Goal: Task Accomplishment & Management: Complete application form

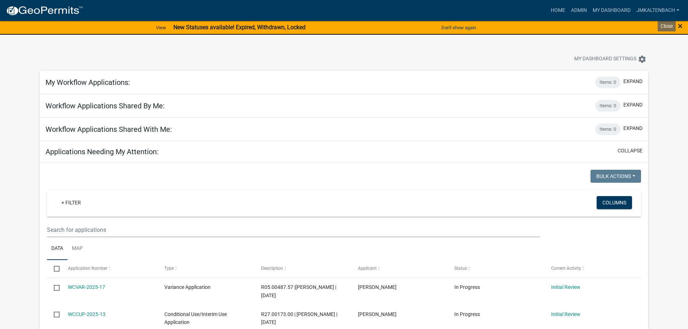
click at [680, 25] on span "×" at bounding box center [680, 26] width 5 height 10
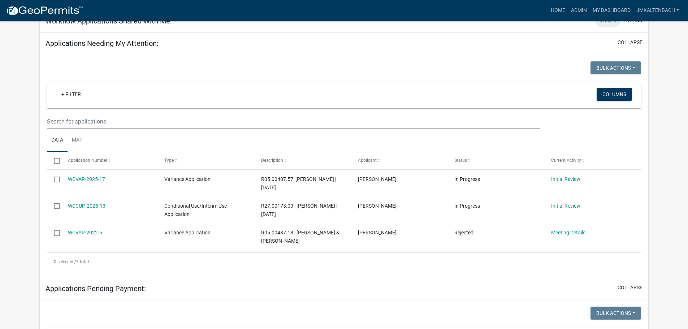
scroll to position [108, 0]
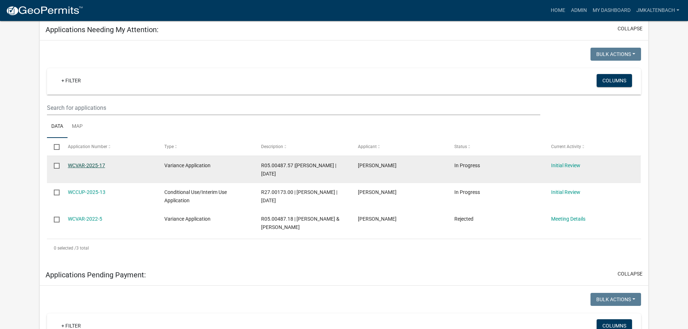
click at [77, 164] on link "WCVAR-2025-17" at bounding box center [86, 166] width 37 height 6
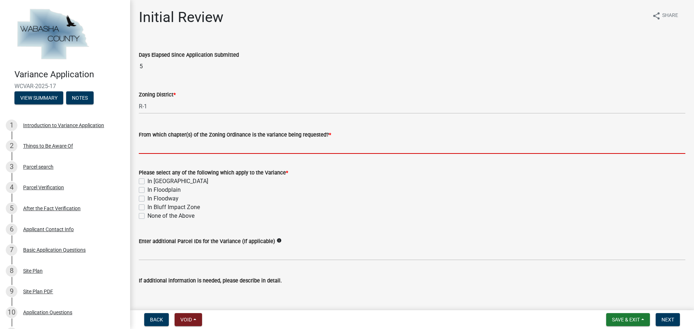
click at [210, 145] on input "From which chapter(s) of the Zoning Ordinance is the variance being requested? *" at bounding box center [412, 146] width 546 height 15
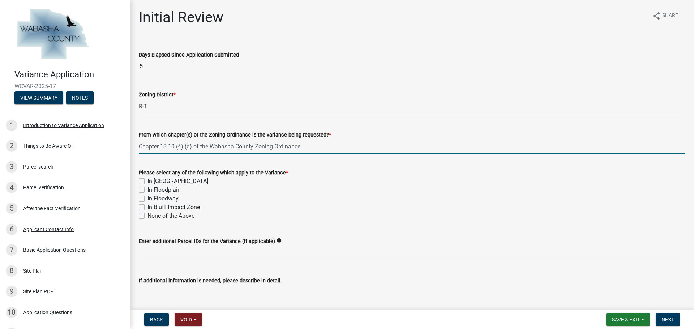
click at [139, 146] on input "Chapter 13.10 (4) (d) of the Wabasha County Zoning Ordinance" at bounding box center [412, 146] width 546 height 15
click at [314, 146] on input "Chapter 13.10 (4) (d) of the Wabasha County Zoning Ordinance" at bounding box center [412, 146] width 546 height 15
type input "Chapter 13.10 (4) (d) of the [GEOGRAPHIC_DATA] Zoning Ordinance and [US_STATE] …"
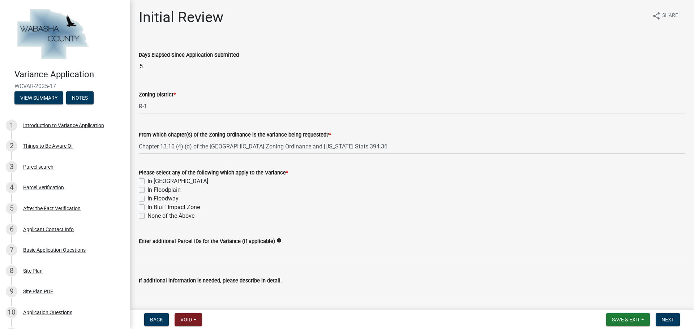
click at [387, 39] on div "Initial Review share Share Days Elapsed Since Application Submitted 5 Zoning Di…" at bounding box center [411, 211] width 557 height 404
click at [147, 181] on label "In [GEOGRAPHIC_DATA]" at bounding box center [177, 181] width 61 height 9
click at [147, 181] on input "In [GEOGRAPHIC_DATA]" at bounding box center [149, 179] width 5 height 5
checkbox input "true"
checkbox input "false"
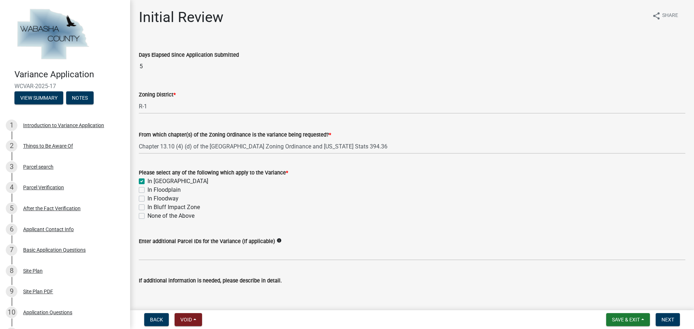
checkbox input "false"
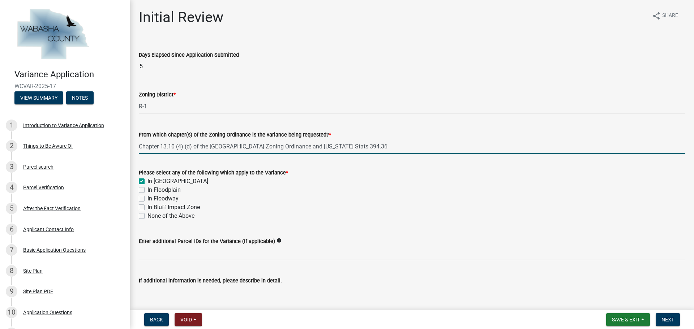
click at [160, 147] on input "Chapter 13.10 (4) (d) of the [GEOGRAPHIC_DATA] Zoning Ordinance and [US_STATE] …" at bounding box center [412, 146] width 546 height 15
click at [197, 147] on input "Chapters 13.10 (4) (d) of the Wabasha County Zoning Ordinance and [US_STATE] St…" at bounding box center [412, 146] width 546 height 15
click at [420, 148] on input "Chapters 13.10 (4) (d) and 11.02 (2) of the Wabasha County Zoning Ordinance and…" at bounding box center [412, 146] width 546 height 15
type input "Chapters 13.10 (4) (d) and 11.02 (2) of the Wabasha County Zoning Ordinance and…"
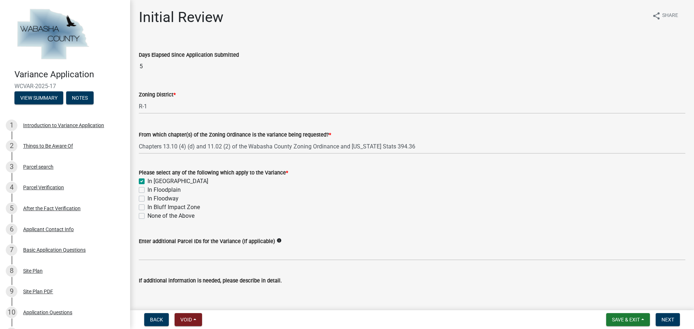
click at [147, 207] on label "In Bluff Impact Zone" at bounding box center [173, 207] width 52 height 9
click at [147, 207] on input "In Bluff Impact Zone" at bounding box center [149, 205] width 5 height 5
checkbox input "true"
checkbox input "false"
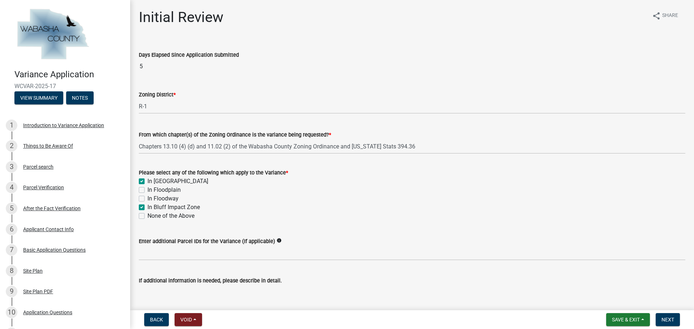
checkbox input "false"
checkbox input "true"
checkbox input "false"
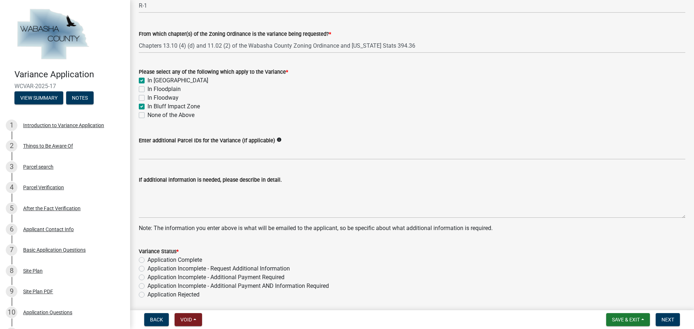
scroll to position [127, 0]
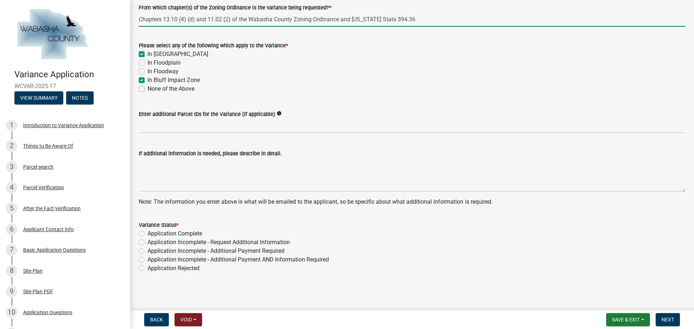
click at [207, 19] on input "Chapters 13.10 (4) (d) and 11.02 (2) of the Wabasha County Zoning Ordinance and…" at bounding box center [412, 19] width 546 height 15
type input "Chapters 13.10 (4) (d); 11.02 (2); and 7.06 (2)of the Wabasha County Zoning Ord…"
click at [147, 234] on label "Application Complete" at bounding box center [174, 233] width 55 height 9
click at [147, 234] on input "Application Complete" at bounding box center [149, 231] width 5 height 5
radio input "true"
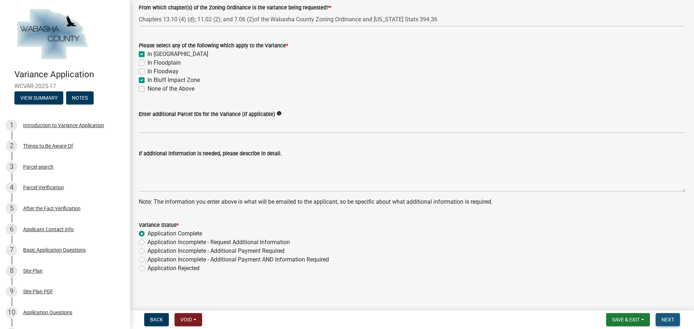
click at [671, 318] on span "Next" at bounding box center [667, 320] width 13 height 6
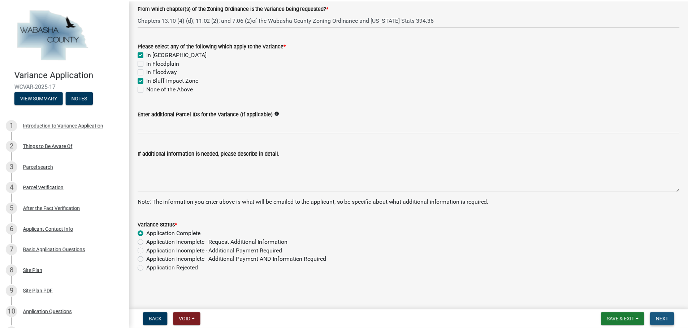
scroll to position [0, 0]
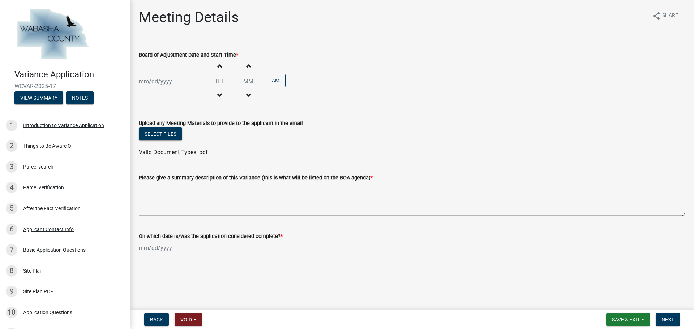
click at [188, 82] on div at bounding box center [172, 81] width 66 height 15
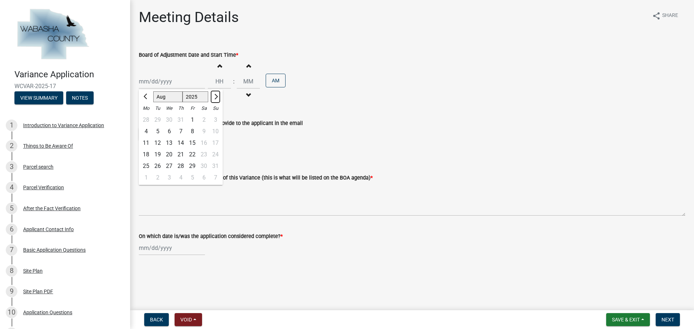
click at [216, 96] on span "Next month" at bounding box center [214, 96] width 5 height 5
select select "9"
click at [156, 130] on div "9" at bounding box center [158, 132] width 12 height 12
type input "[DATE]"
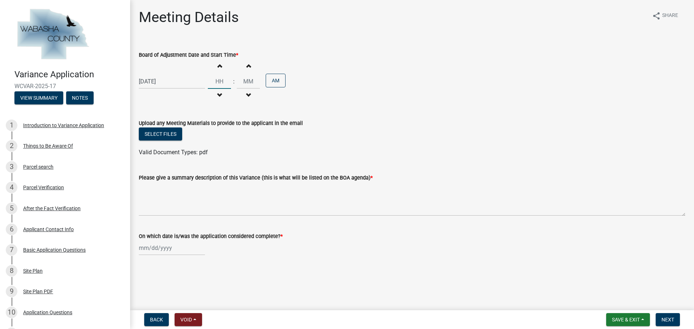
click at [219, 79] on input "Hours" at bounding box center [219, 81] width 23 height 15
type input "07"
type input "00"
click at [245, 78] on input "00" at bounding box center [248, 81] width 23 height 15
click at [271, 79] on button "AM" at bounding box center [276, 81] width 20 height 14
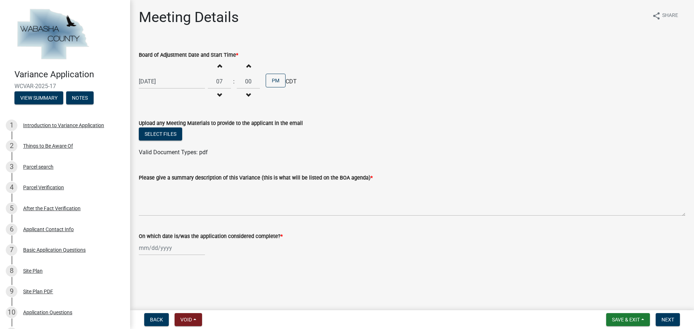
click at [166, 245] on div at bounding box center [172, 248] width 66 height 15
select select "8"
click at [191, 197] on div "15" at bounding box center [192, 198] width 12 height 12
type input "[DATE]"
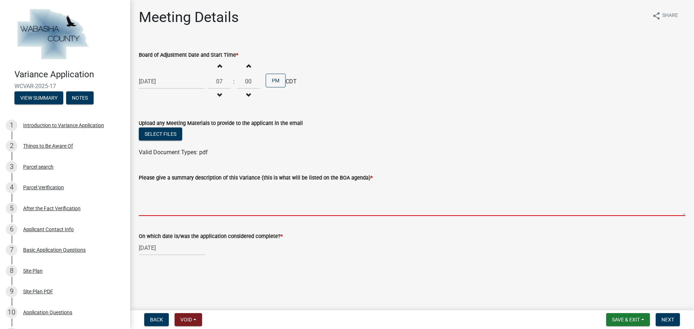
click at [150, 204] on textarea "Please give a summary description of this Variance (this is what will be listed…" at bounding box center [412, 199] width 546 height 34
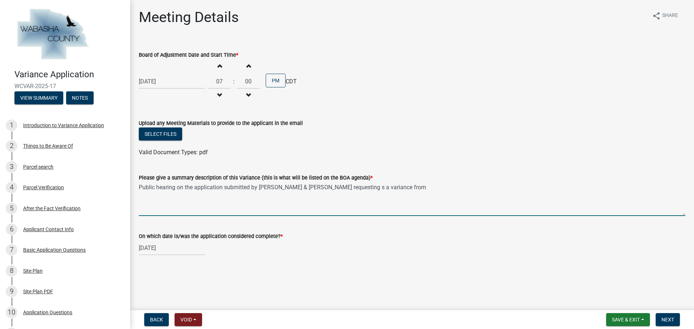
click at [356, 186] on textarea "Public hearing on the application submitted by [PERSON_NAME] & [PERSON_NAME] re…" at bounding box center [412, 199] width 546 height 34
click at [402, 188] on textarea "Public hearing on the application submitted by [PERSON_NAME] & [PERSON_NAME] re…" at bounding box center [412, 199] width 546 height 34
drag, startPoint x: 399, startPoint y: 187, endPoint x: 135, endPoint y: 200, distance: 264.4
click at [135, 200] on div "Please give a summary description of this Variance (this is what will be listed…" at bounding box center [411, 189] width 557 height 53
type textarea "Public hearing on the application submitted by [PERSON_NAME] & [PERSON_NAME] re…"
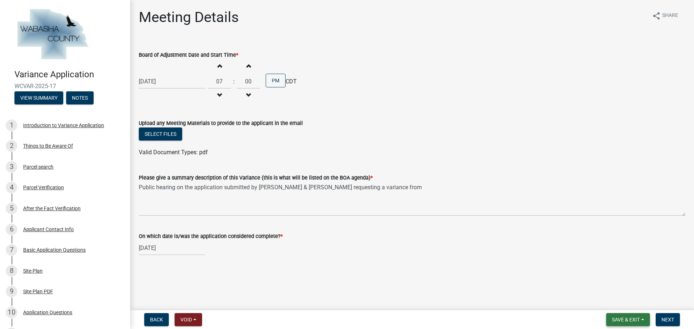
click at [638, 319] on span "Save & Exit" at bounding box center [626, 320] width 28 height 6
click at [618, 284] on button "Save" at bounding box center [621, 283] width 58 height 17
click at [159, 317] on span "Back" at bounding box center [156, 320] width 13 height 6
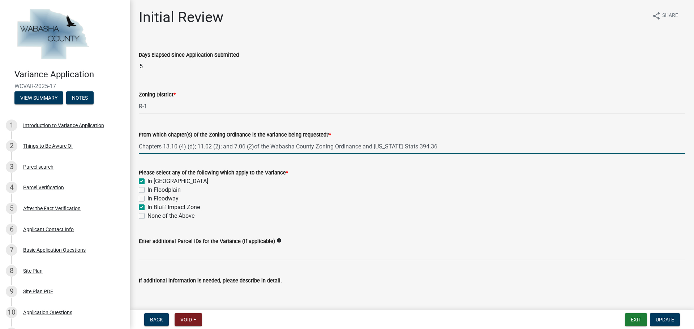
drag, startPoint x: 139, startPoint y: 145, endPoint x: 438, endPoint y: 140, distance: 298.5
click at [438, 140] on input "Chapters 13.10 (4) (d); 11.02 (2); and 7.06 (2)of the Wabasha County Zoning Ord…" at bounding box center [412, 146] width 546 height 15
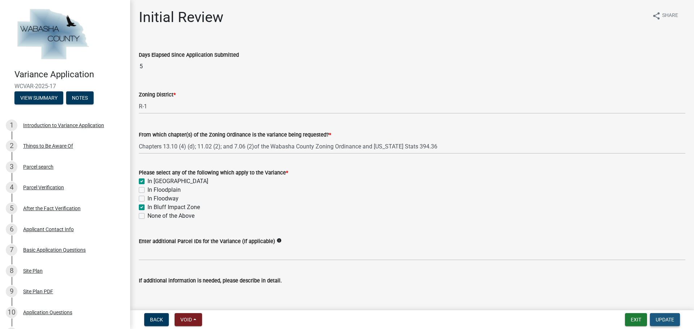
click at [666, 318] on span "Update" at bounding box center [664, 320] width 18 height 6
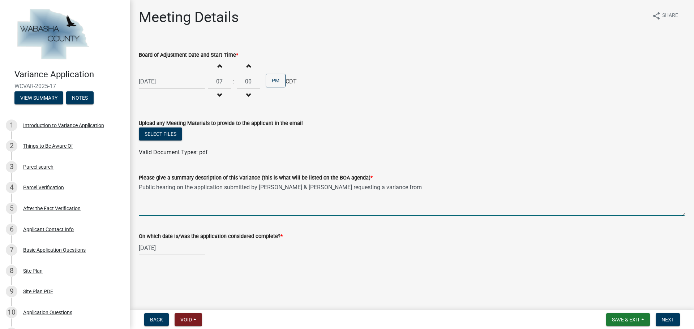
click at [402, 186] on textarea "Public hearing on the application submitted by [PERSON_NAME] & [PERSON_NAME] re…" at bounding box center [412, 199] width 546 height 34
paste textarea "Chapters 13.10 (4) (d); 11.02 (2); and 7.06 (2)of the Wabasha County Zoning Ord…"
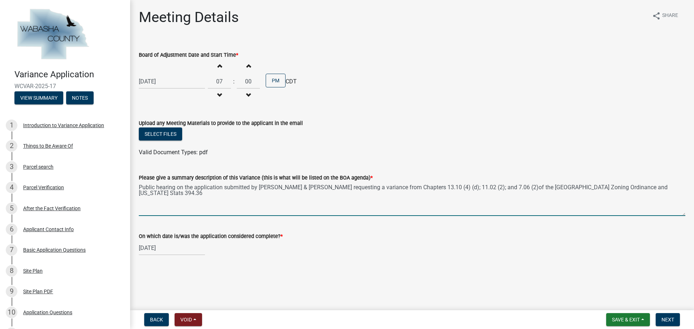
click at [451, 185] on textarea "Public hearing on the application submitted by [PERSON_NAME] & [PERSON_NAME] re…" at bounding box center [412, 199] width 546 height 34
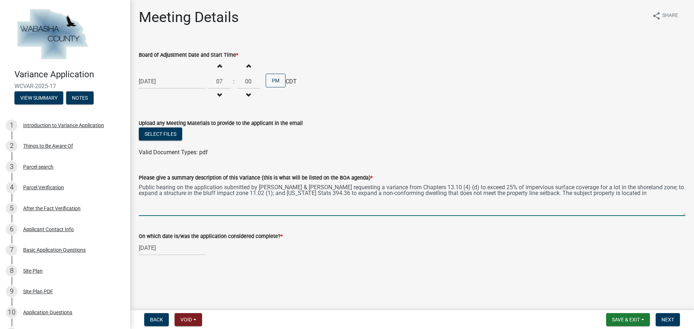
click at [623, 195] on textarea "Public hearing on the application submitted by [PERSON_NAME] & [PERSON_NAME] re…" at bounding box center [412, 199] width 546 height 34
click at [597, 193] on textarea "Public hearing on the application submitted by [PERSON_NAME] & [PERSON_NAME] re…" at bounding box center [412, 199] width 546 height 34
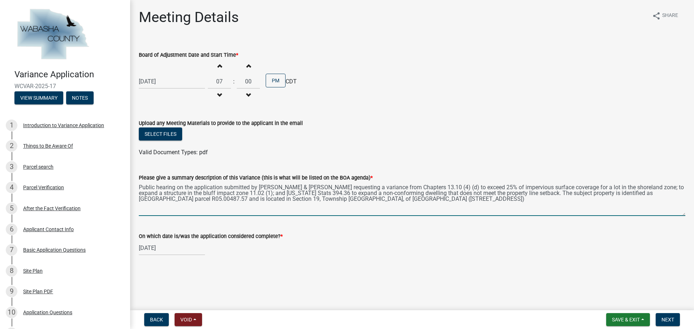
drag, startPoint x: 247, startPoint y: 192, endPoint x: 227, endPoint y: 194, distance: 20.7
click at [227, 194] on textarea "Public hearing on the application submitted by [PERSON_NAME] & [PERSON_NAME] re…" at bounding box center [412, 199] width 546 height 34
drag, startPoint x: 229, startPoint y: 194, endPoint x: 255, endPoint y: 200, distance: 26.6
click at [255, 200] on textarea "Public hearing on the application submitted by [PERSON_NAME] & [PERSON_NAME] re…" at bounding box center [412, 199] width 546 height 34
drag, startPoint x: 247, startPoint y: 193, endPoint x: 225, endPoint y: 195, distance: 22.2
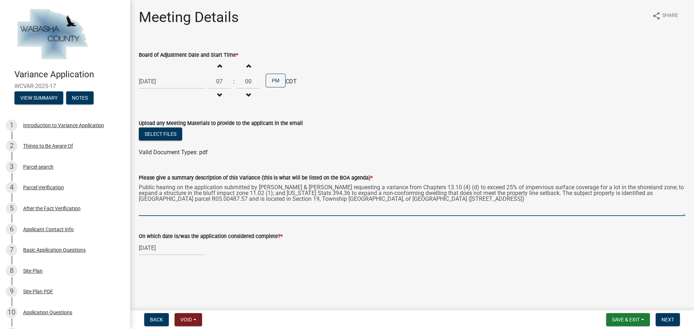
click at [225, 195] on textarea "Public hearing on the application submitted by [PERSON_NAME] & [PERSON_NAME] re…" at bounding box center [412, 199] width 546 height 34
click at [652, 185] on textarea "Public hearing on the application submitted by [PERSON_NAME] & [PERSON_NAME] re…" at bounding box center [412, 199] width 546 height 34
paste textarea "11.02 (1)"
click at [504, 202] on textarea "Public hearing on the application submitted by [PERSON_NAME] & [PERSON_NAME] re…" at bounding box center [412, 199] width 546 height 34
type textarea "Public hearing on the application submitted by [PERSON_NAME] & [PERSON_NAME] re…"
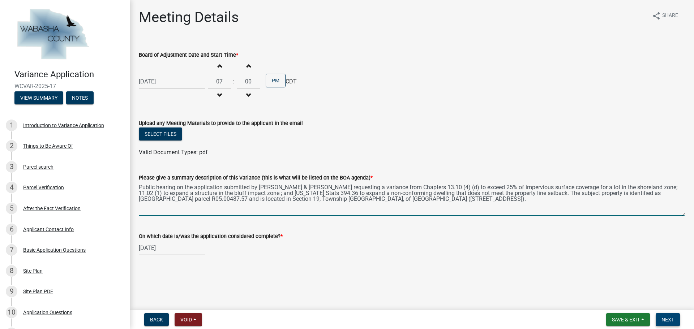
click at [666, 317] on span "Next" at bounding box center [667, 320] width 13 height 6
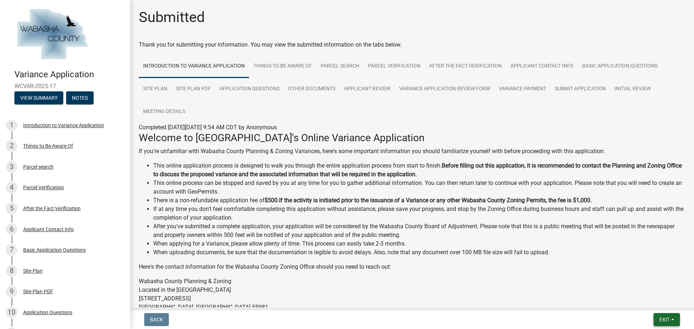
click at [667, 322] on span "Exit" at bounding box center [664, 320] width 10 height 6
click at [654, 299] on button "Save & Exit" at bounding box center [651, 300] width 58 height 17
